Goal: Information Seeking & Learning: Learn about a topic

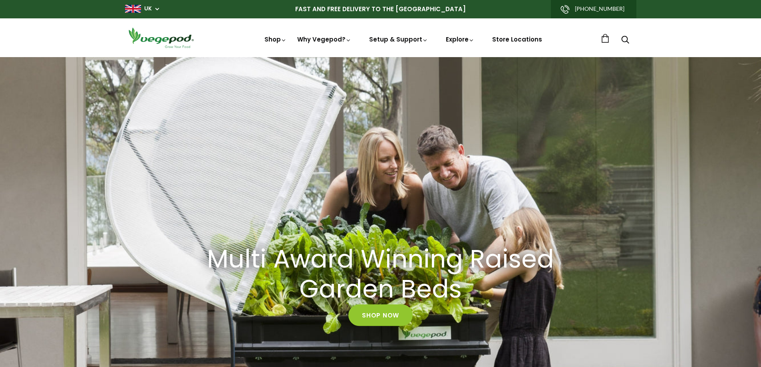
scroll to position [2, 0]
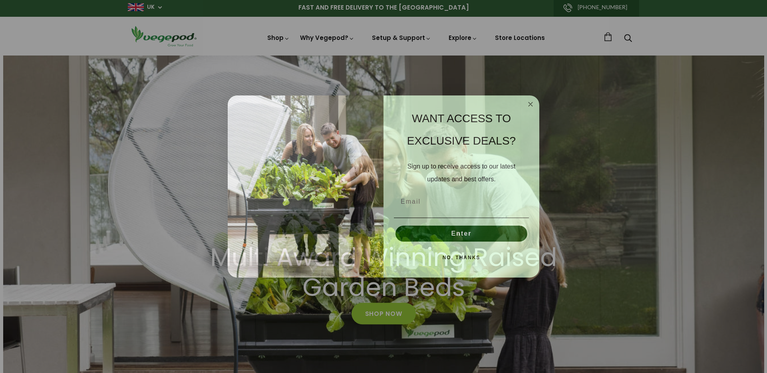
click at [529, 106] on circle "Close dialog" at bounding box center [530, 103] width 9 height 9
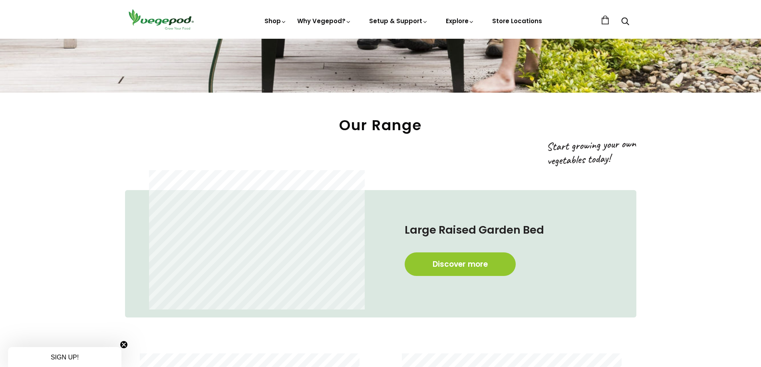
scroll to position [0, 184]
click at [450, 257] on link "Discover more" at bounding box center [460, 264] width 111 height 24
